Goal: Information Seeking & Learning: Learn about a topic

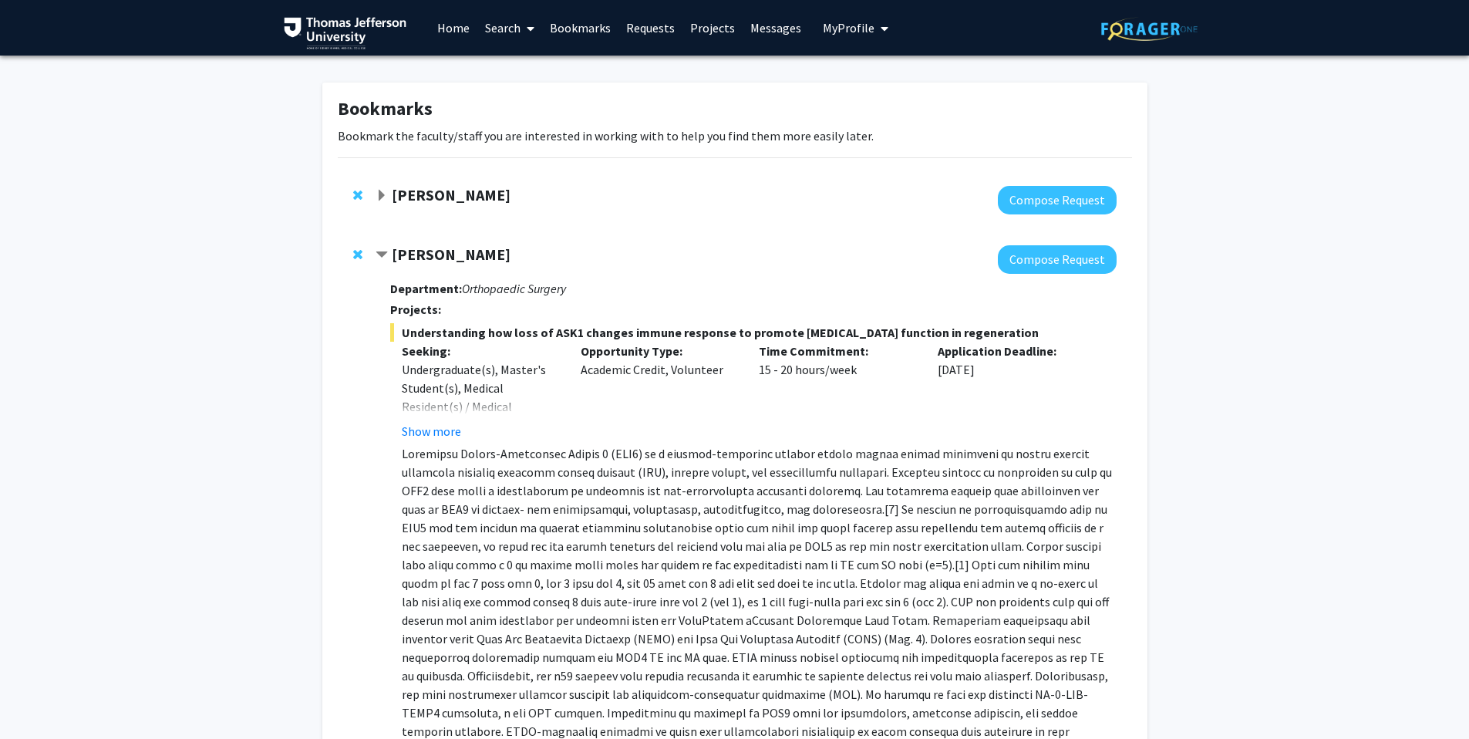
scroll to position [565, 0]
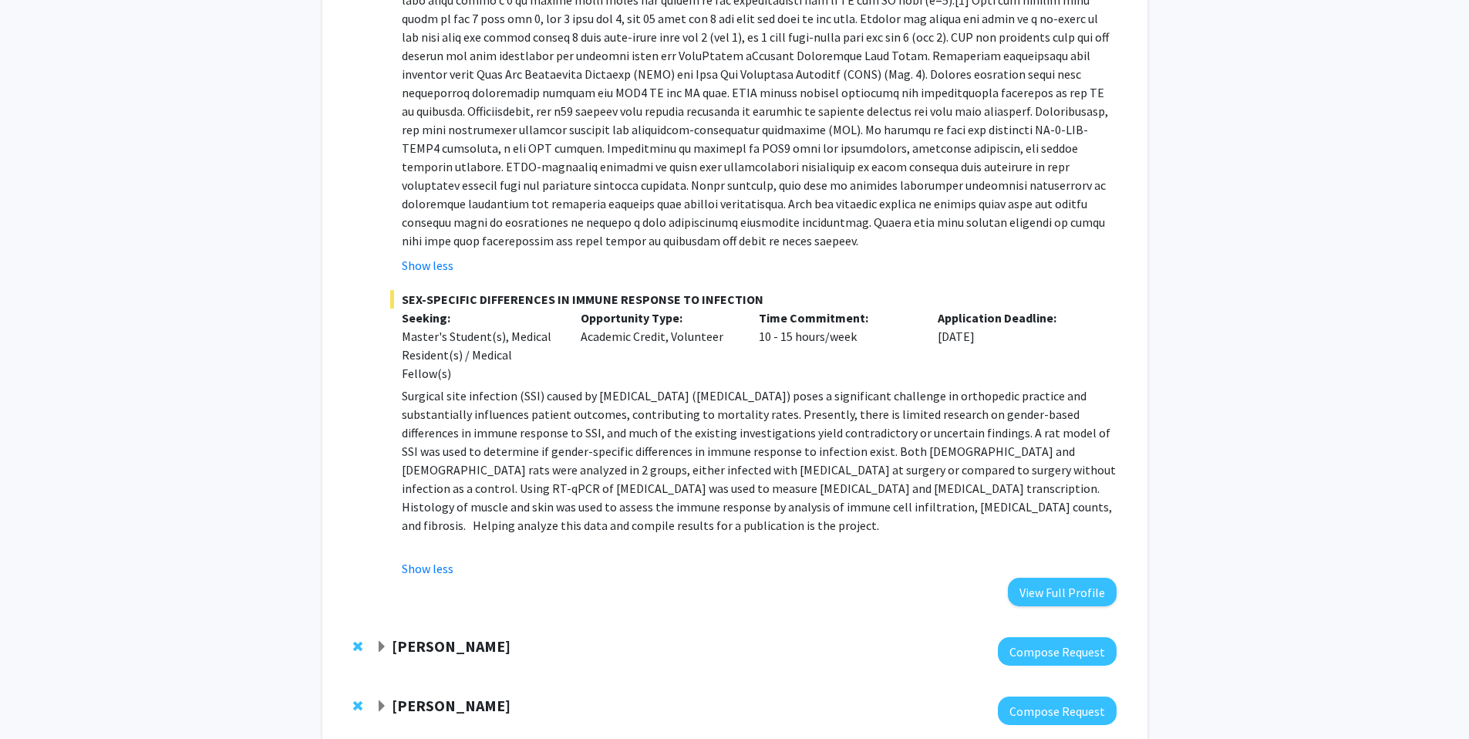
click at [488, 329] on div "Master's Student(s), Medical Resident(s) / Medical Fellow(s)" at bounding box center [480, 355] width 156 height 56
click at [472, 292] on span "SEX-SPECIFIC DIFFERENCES IN IMMUNE RESPONSE TO INFECTION" at bounding box center [753, 299] width 726 height 19
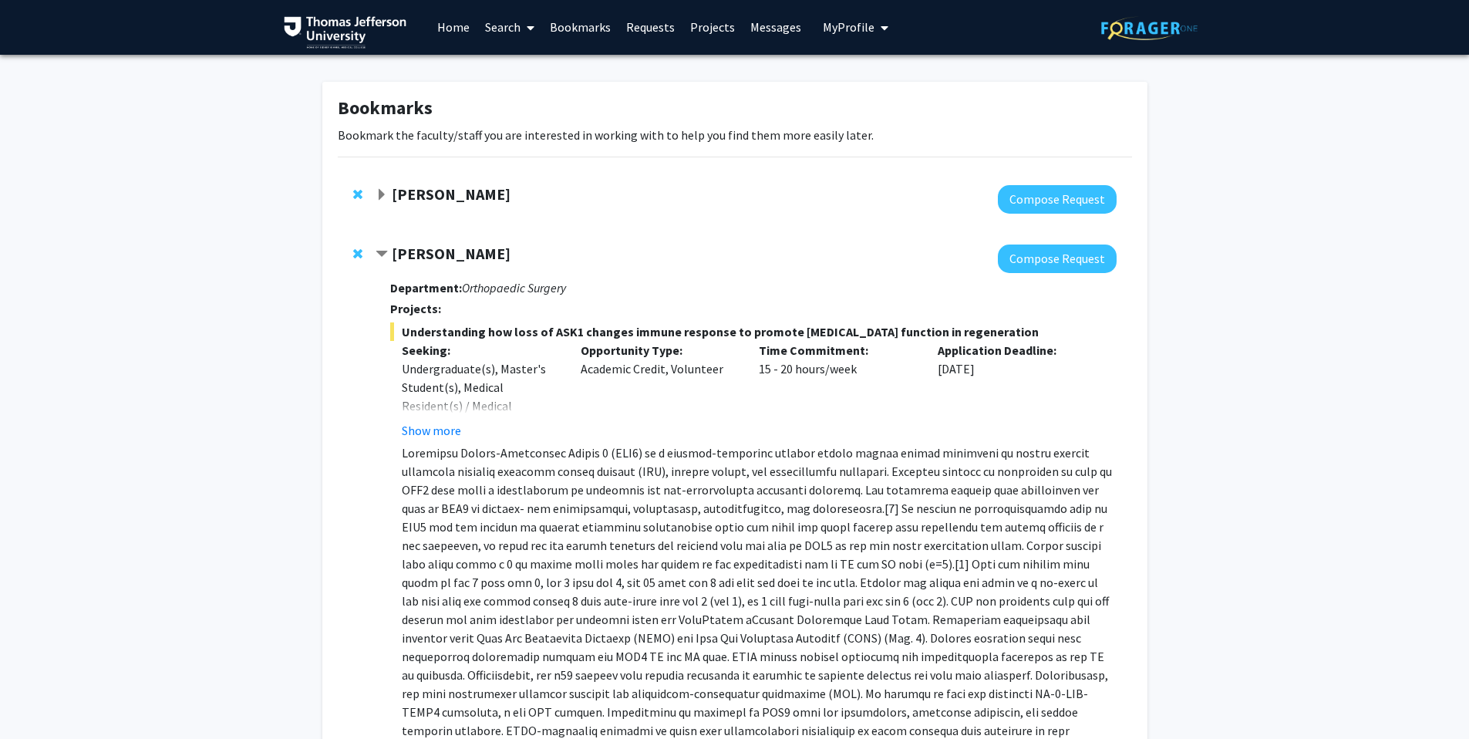
scroll to position [0, 0]
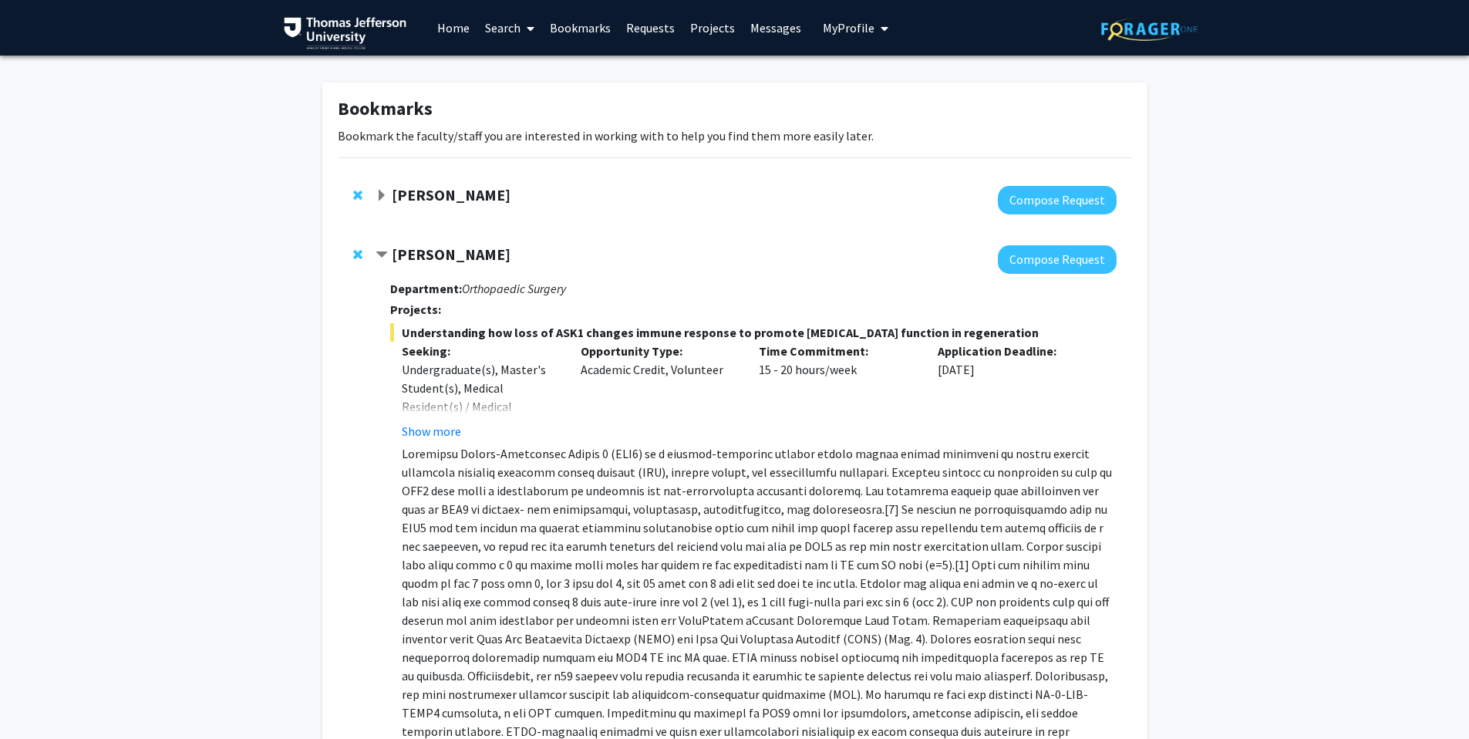
click at [449, 245] on strong "[PERSON_NAME]" at bounding box center [451, 254] width 119 height 19
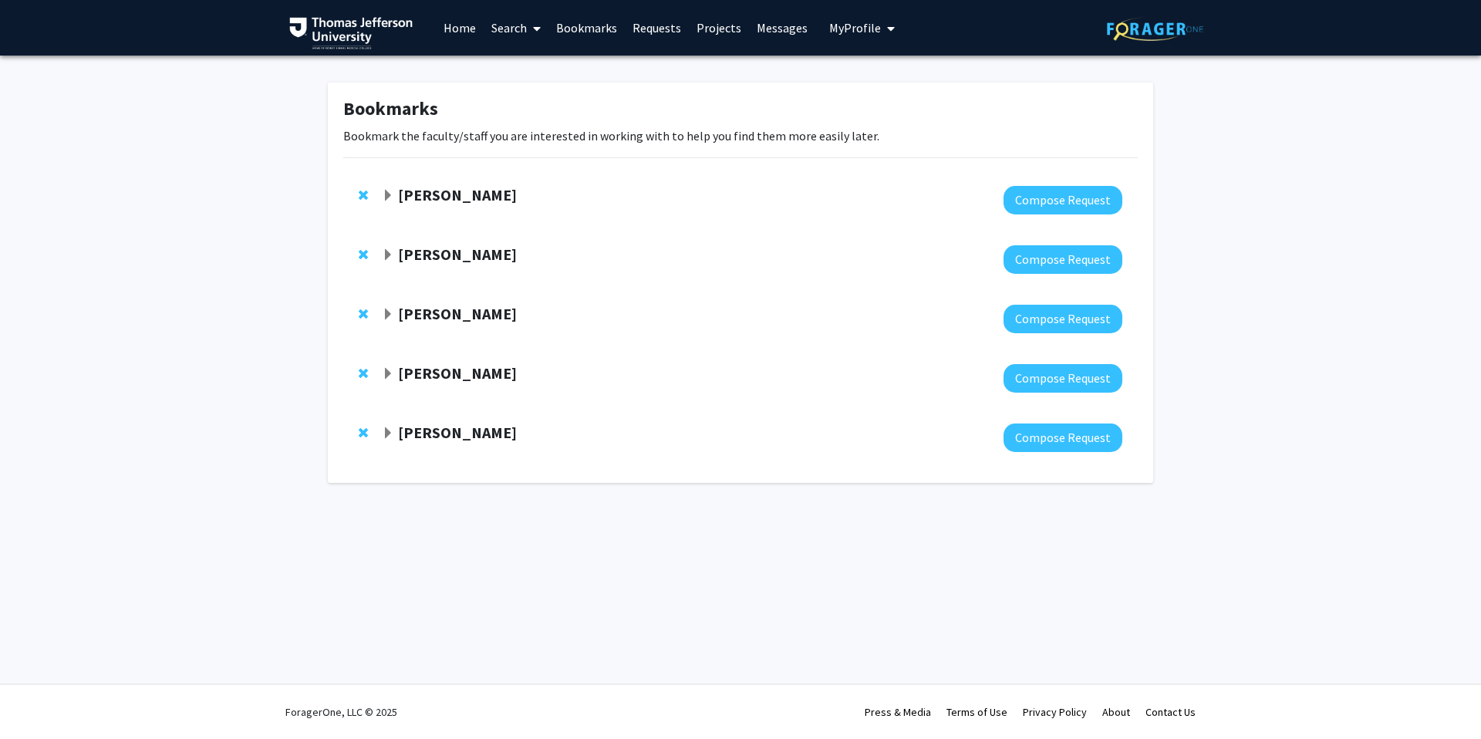
click at [474, 188] on strong "[PERSON_NAME]" at bounding box center [457, 194] width 119 height 19
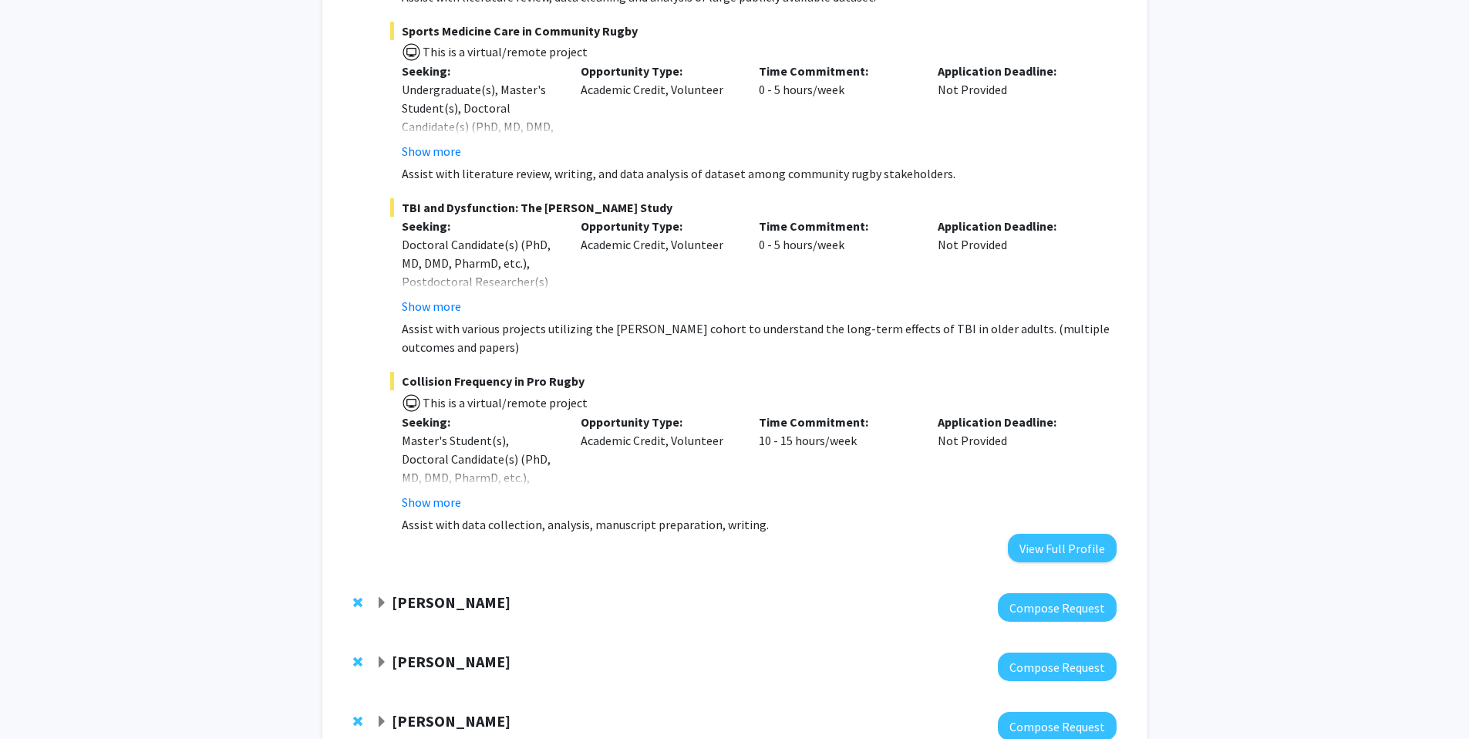
scroll to position [614, 0]
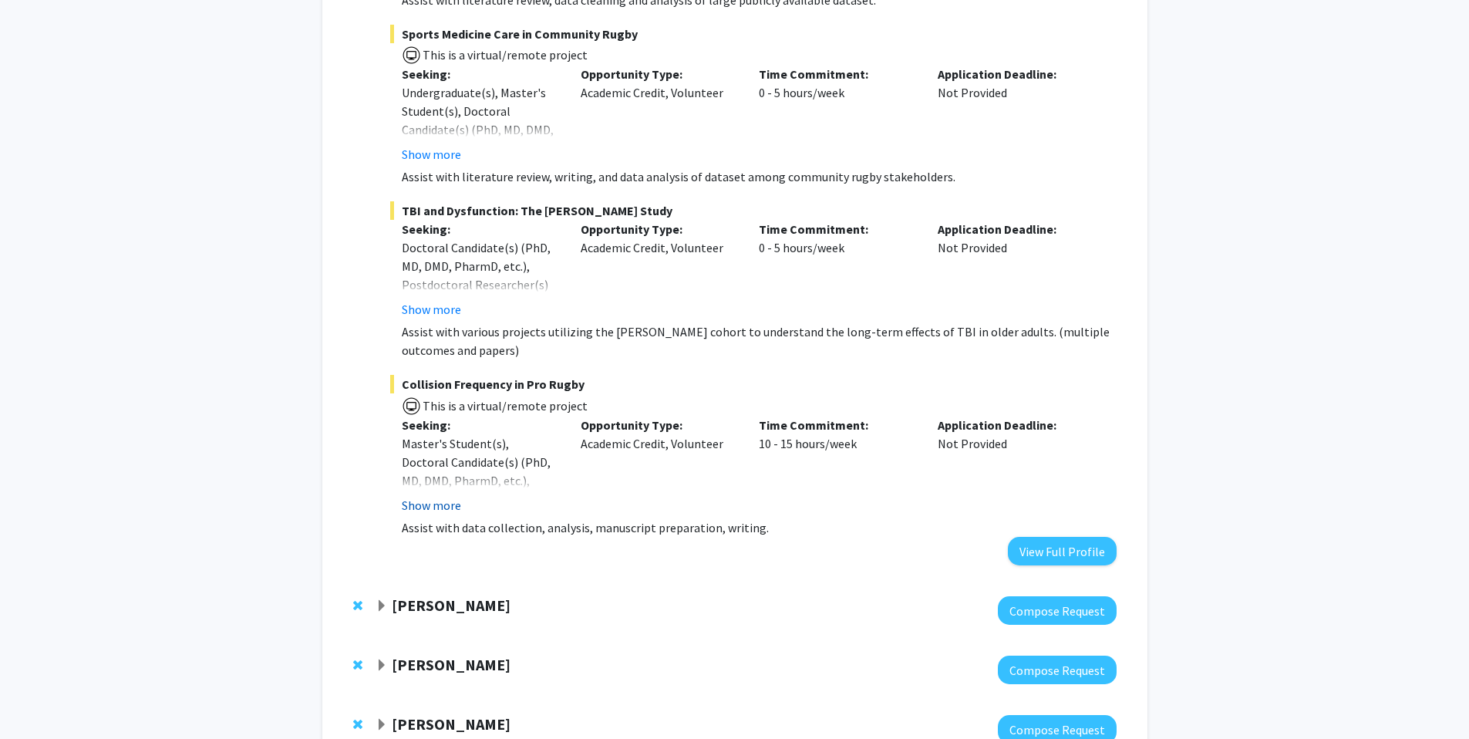
click at [451, 496] on button "Show more" at bounding box center [431, 505] width 59 height 19
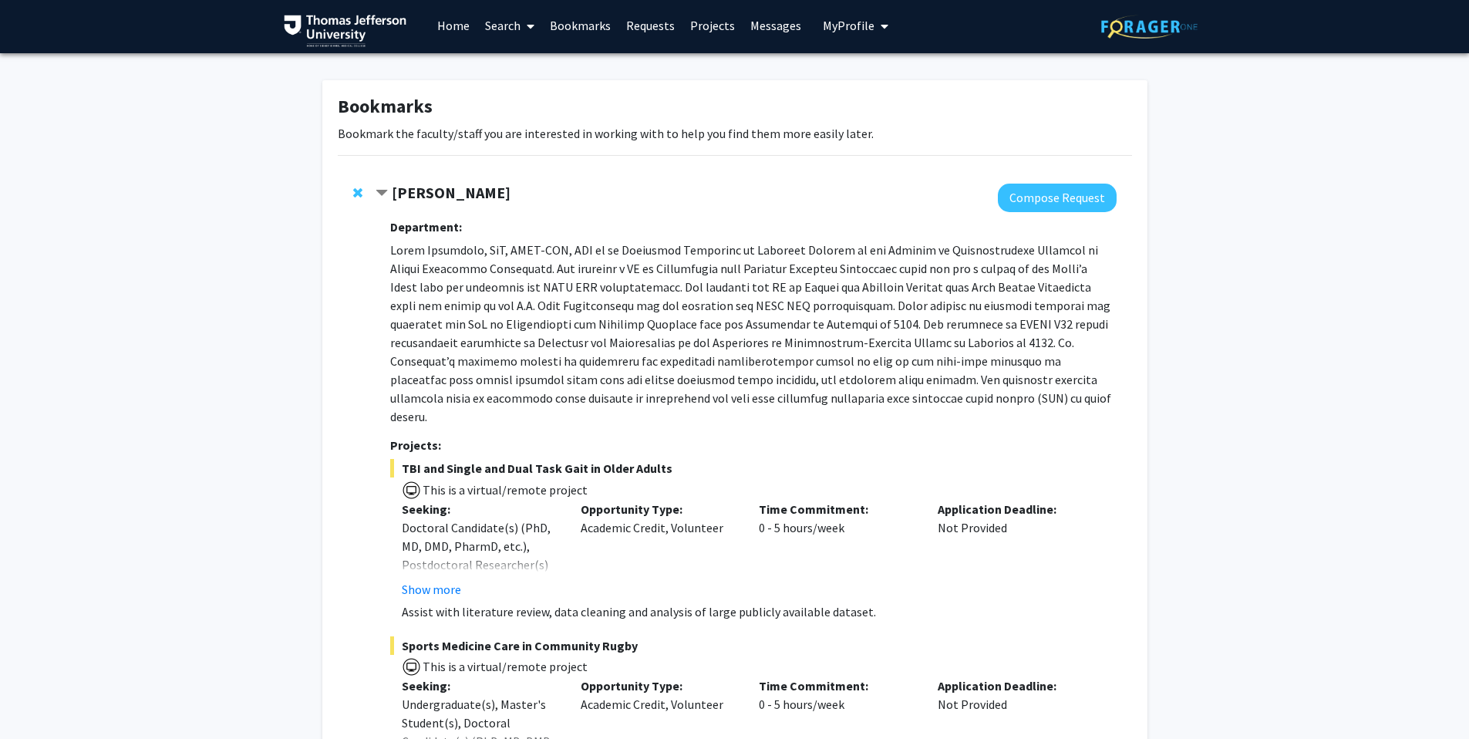
scroll to position [0, 0]
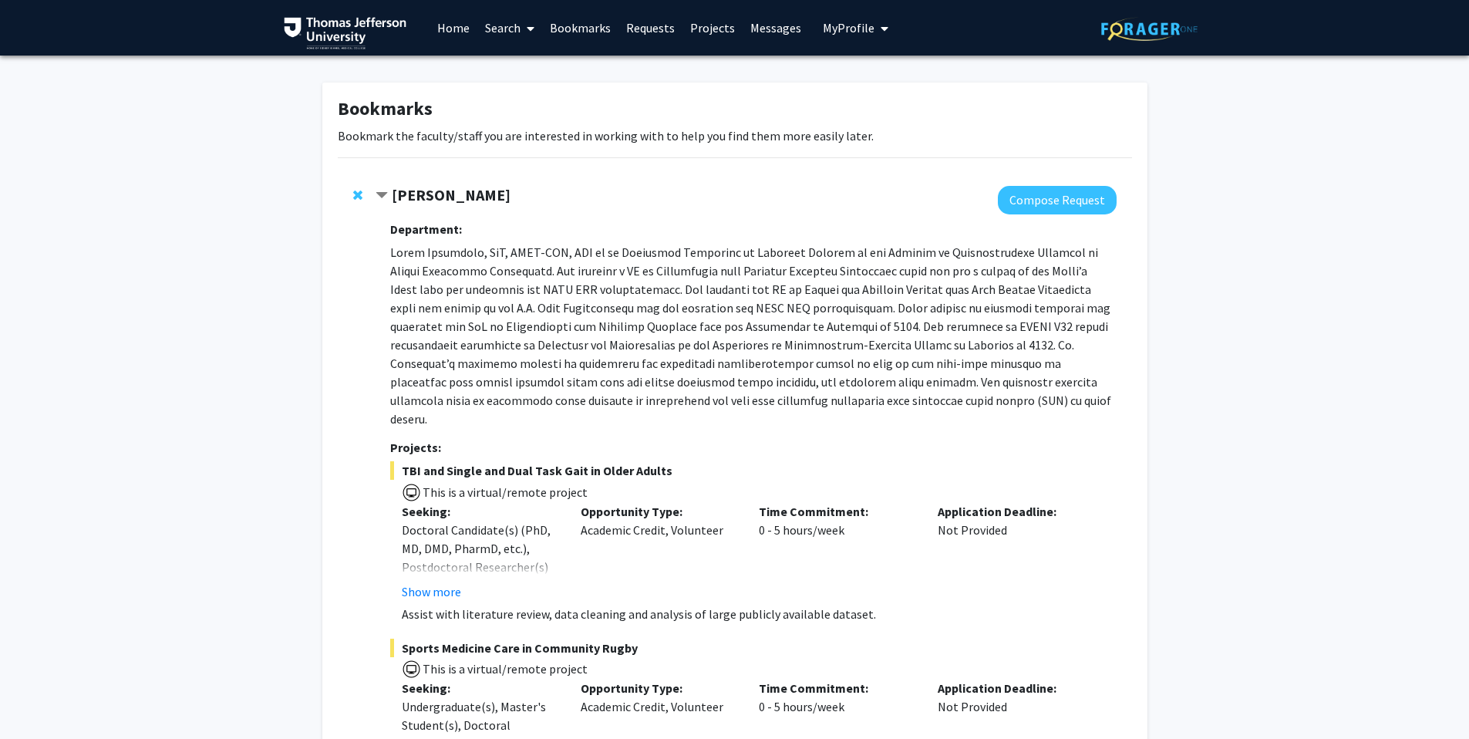
click at [380, 194] on span "Contract Katie Hunzinger Bookmark" at bounding box center [382, 196] width 12 height 12
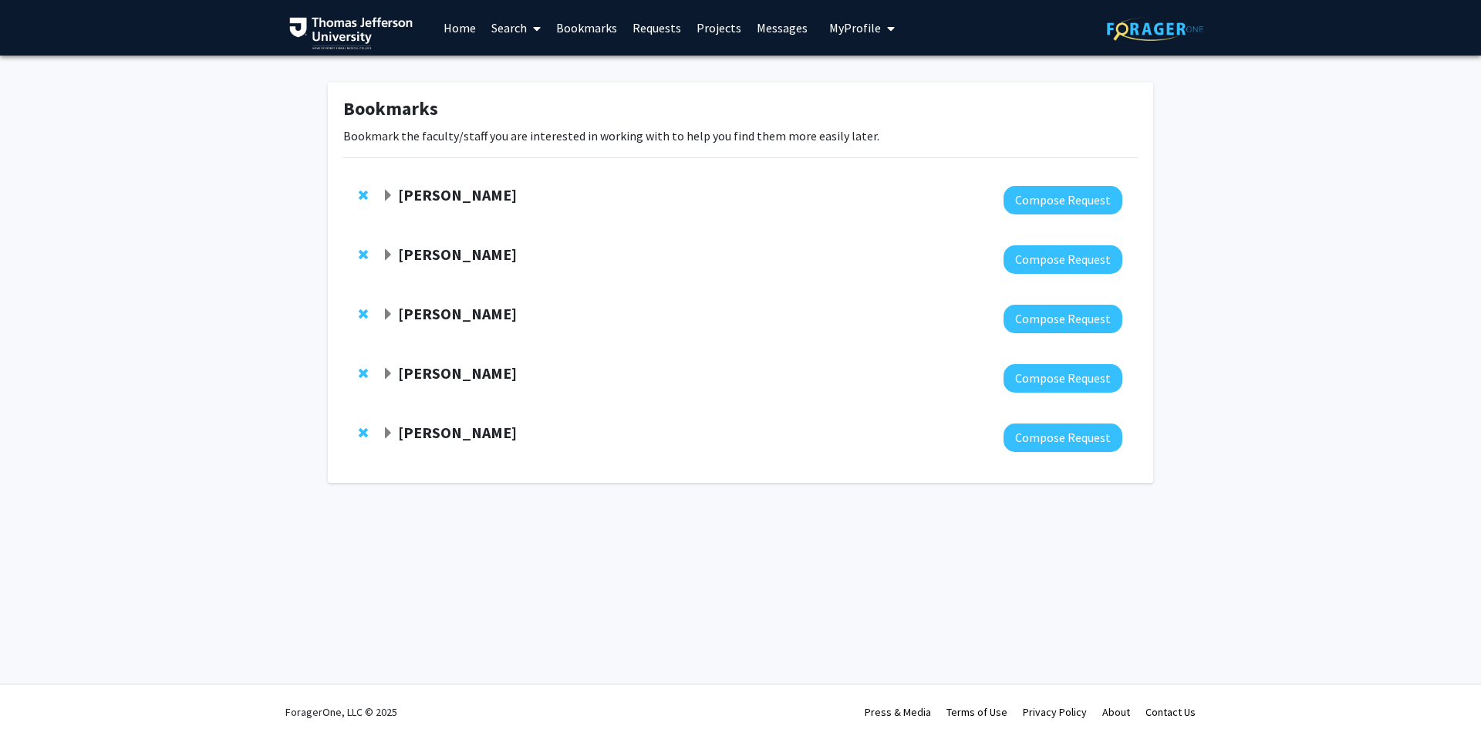
click at [433, 369] on strong "[PERSON_NAME]" at bounding box center [457, 372] width 119 height 19
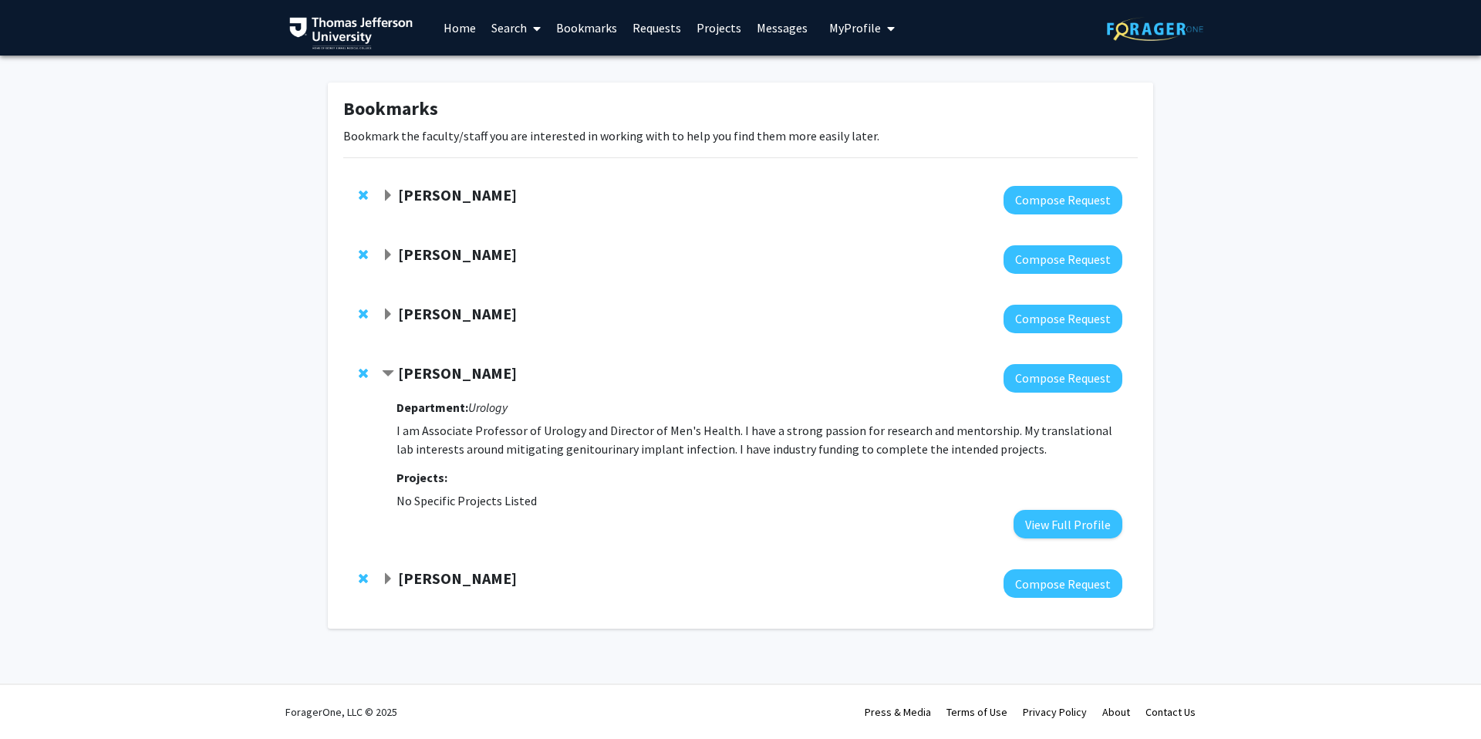
click at [439, 574] on strong "[PERSON_NAME]" at bounding box center [457, 577] width 119 height 19
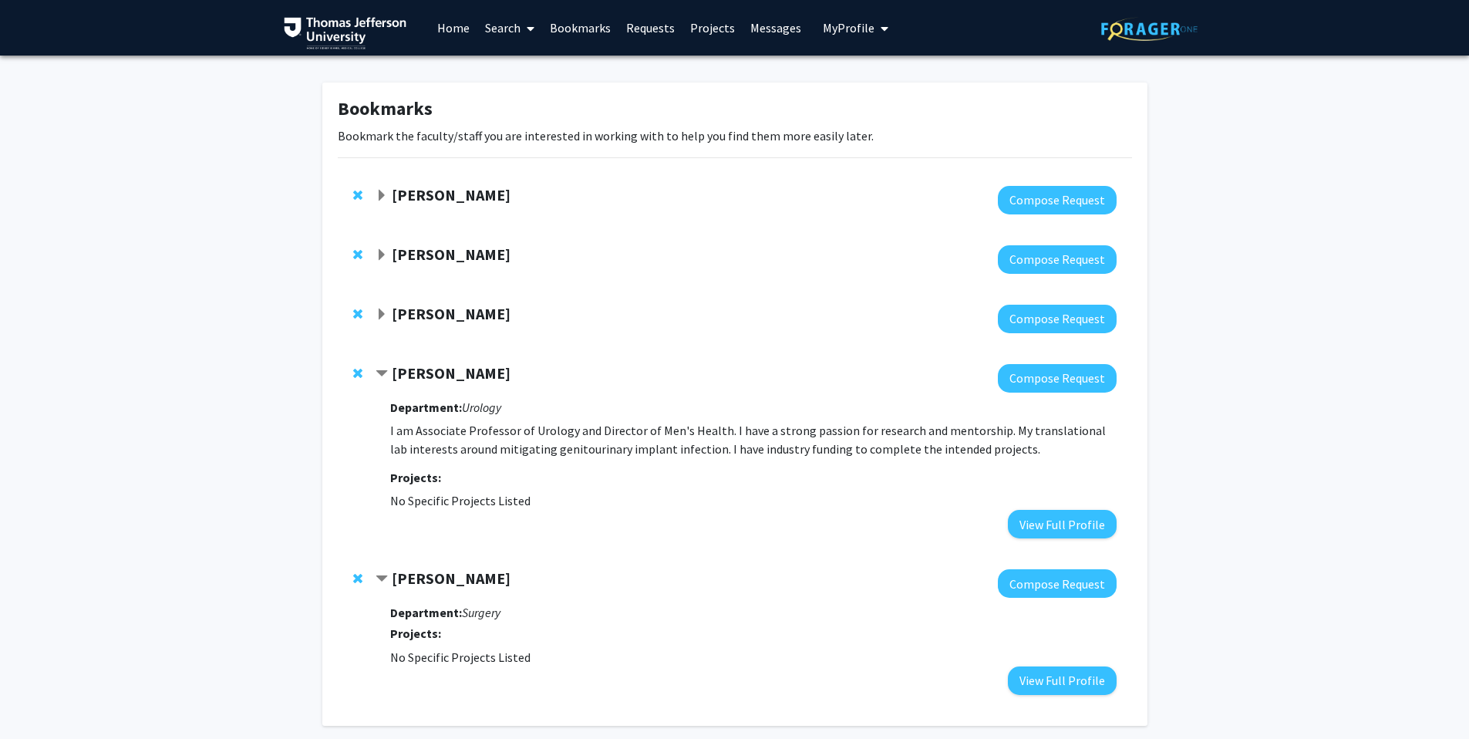
click at [452, 322] on strong "[PERSON_NAME]" at bounding box center [451, 313] width 119 height 19
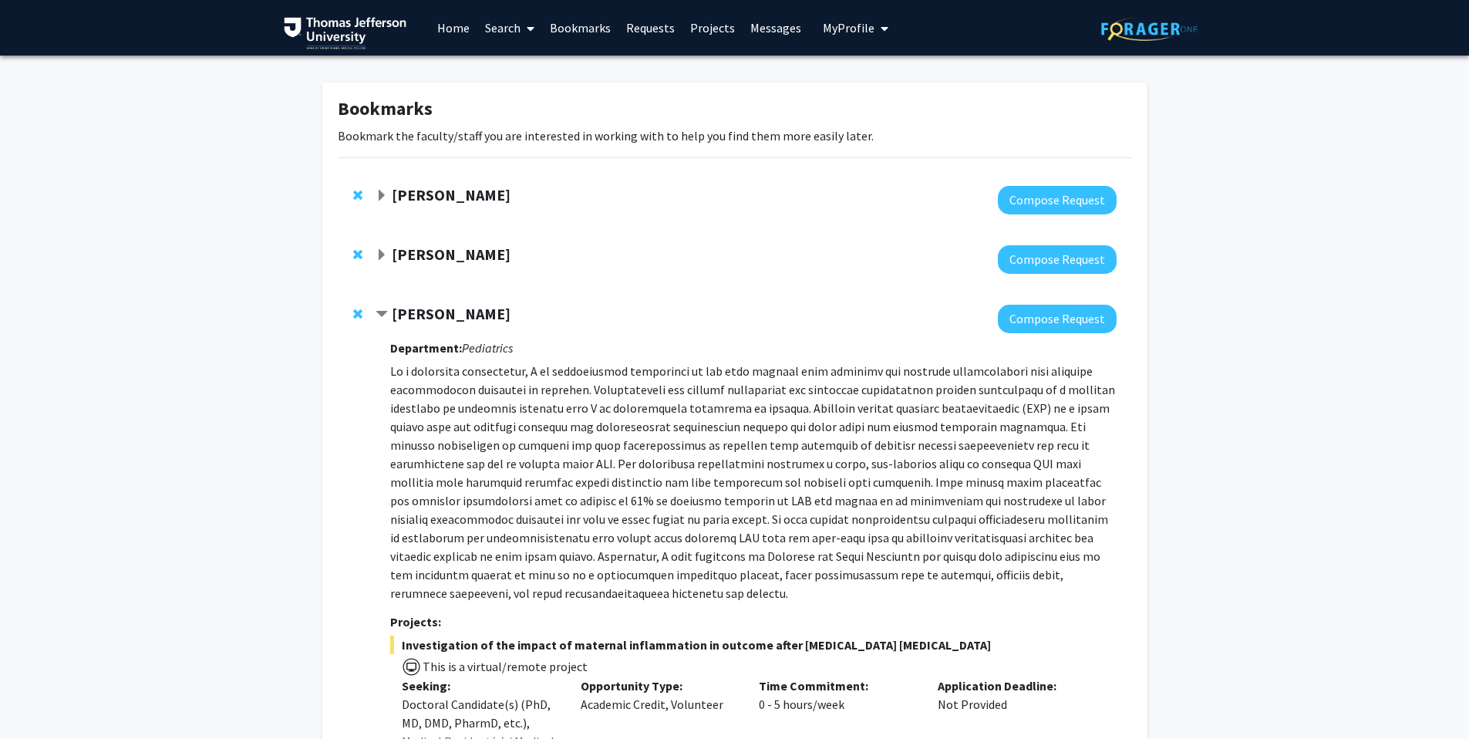
click at [458, 272] on div at bounding box center [746, 259] width 741 height 29
click at [454, 251] on strong "[PERSON_NAME]" at bounding box center [451, 254] width 119 height 19
